Goal: Information Seeking & Learning: Learn about a topic

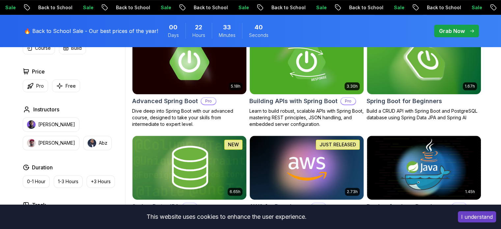
scroll to position [230, 0]
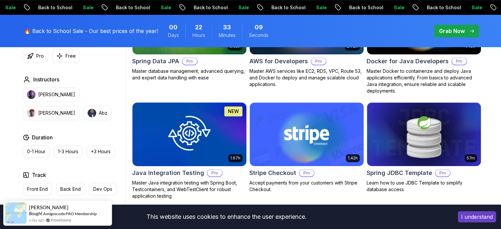
scroll to position [362, 0]
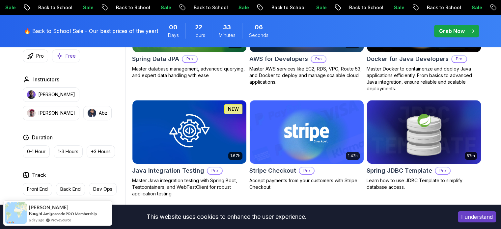
click at [69, 62] on div "Type Course Build Price Pro Free Instructors [PERSON_NAME] [PERSON_NAME] Durati…" at bounding box center [72, 124] width 105 height 249
click at [70, 55] on p "Free" at bounding box center [70, 56] width 10 height 7
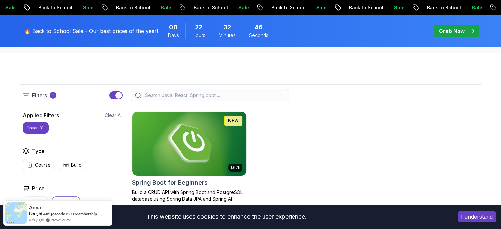
scroll to position [132, 0]
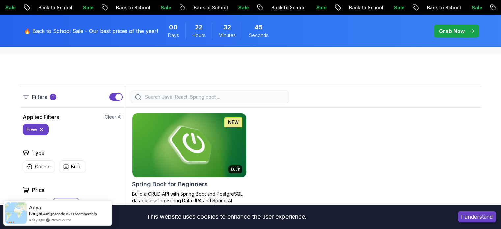
click at [191, 136] on img at bounding box center [188, 145] width 119 height 67
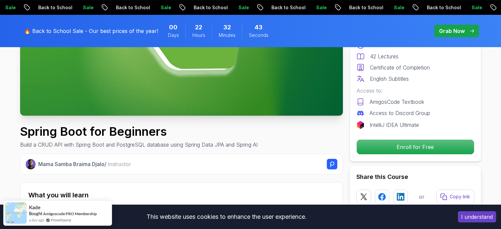
scroll to position [263, 0]
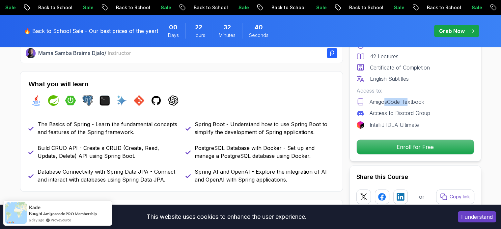
drag, startPoint x: 391, startPoint y: 101, endPoint x: 375, endPoint y: 104, distance: 16.1
click at [384, 101] on p "AmigosCode Textbook" at bounding box center [396, 102] width 55 height 8
click at [373, 105] on div "Access to: AmigosCode Textbook Access to Discord Group" at bounding box center [415, 102] width 118 height 30
click at [449, 102] on div "AmigosCode Textbook" at bounding box center [415, 102] width 118 height 8
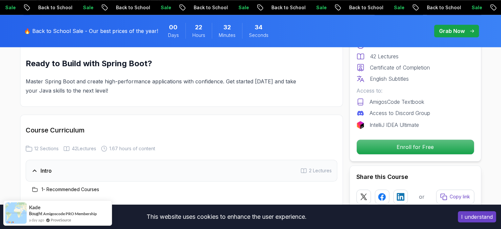
scroll to position [625, 0]
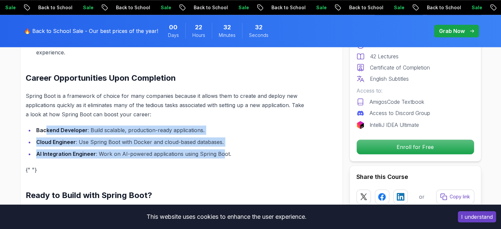
drag, startPoint x: 46, startPoint y: 121, endPoint x: 238, endPoint y: 150, distance: 193.7
click at [229, 147] on ul "Backend Developer : Build scalable, production-ready applications. Cloud Engine…" at bounding box center [166, 141] width 280 height 33
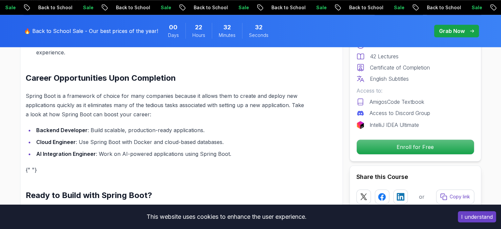
click at [238, 150] on div "Build Powerful Applications with Spring Boot Spring Boot is the go-to framework…" at bounding box center [166, 42] width 280 height 369
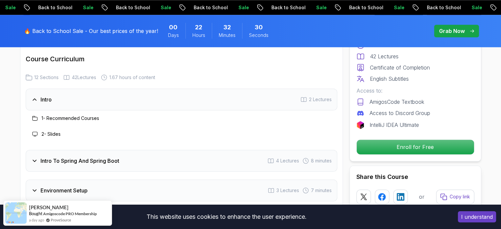
scroll to position [823, 0]
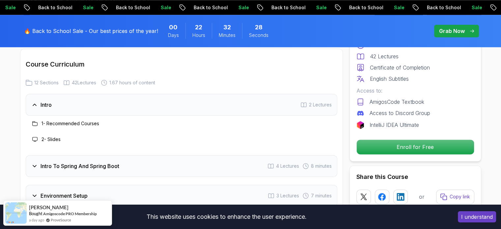
drag, startPoint x: 83, startPoint y: 117, endPoint x: 49, endPoint y: 118, distance: 33.9
click at [80, 119] on div "1 - Recommended Courses" at bounding box center [65, 123] width 68 height 8
drag, startPoint x: 35, startPoint y: 114, endPoint x: 125, endPoint y: 117, distance: 89.6
click at [125, 119] on div "1 - Recommended Courses" at bounding box center [181, 123] width 301 height 8
click at [142, 119] on div "1 - Recommended Courses" at bounding box center [181, 123] width 301 height 8
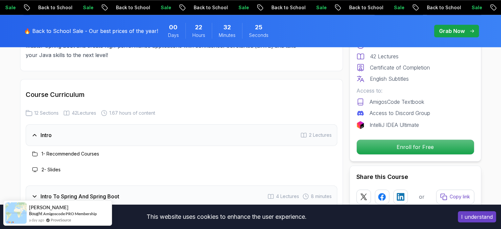
scroll to position [790, 0]
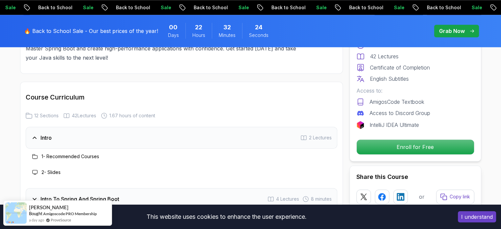
click at [48, 134] on h3 "Intro" at bounding box center [45, 138] width 11 height 8
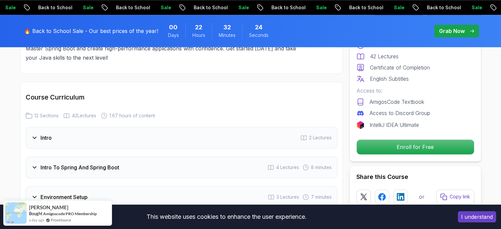
click at [48, 134] on h3 "Intro" at bounding box center [45, 138] width 11 height 8
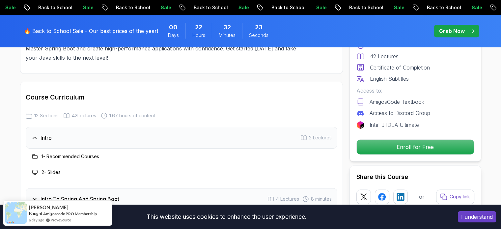
click at [58, 153] on h3 "1 - Recommended Courses" at bounding box center [70, 156] width 58 height 7
click at [50, 169] on h3 "2 - Slides" at bounding box center [50, 172] width 19 height 7
click at [47, 134] on h3 "Intro" at bounding box center [45, 138] width 11 height 8
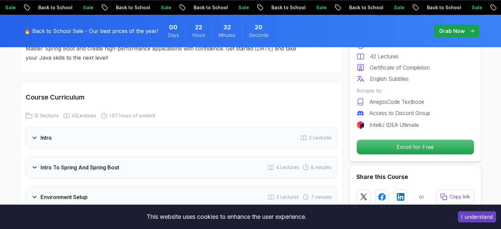
click at [51, 112] on span "12 Sections" at bounding box center [46, 115] width 24 height 7
click at [79, 112] on span "42 Lectures" at bounding box center [84, 115] width 24 height 7
click at [154, 112] on span "1.67 hours of content" at bounding box center [132, 115] width 46 height 7
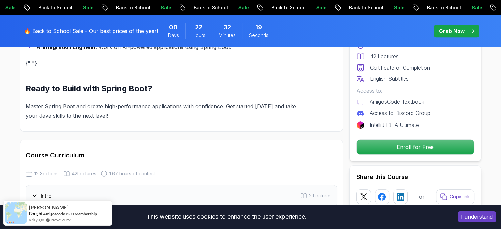
scroll to position [625, 0]
